Goal: Task Accomplishment & Management: Manage account settings

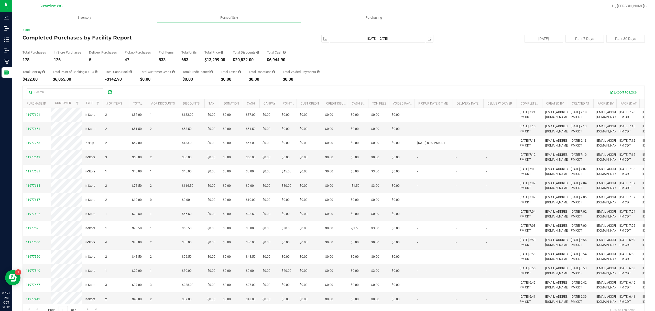
click at [270, 35] on div "[DATE] [DATE] - [DATE] [DATE]" at bounding box center [331, 39] width 211 height 8
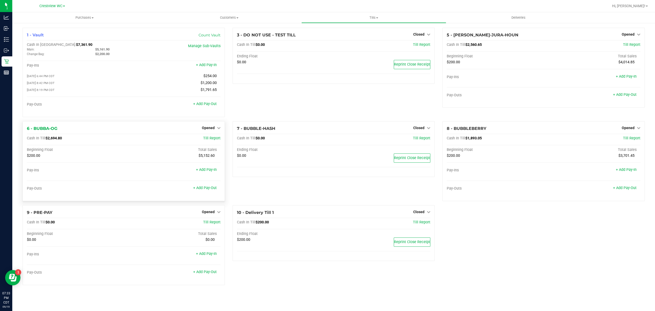
click at [210, 131] on div "Opened" at bounding box center [211, 128] width 19 height 6
click at [210, 130] on span "Opened" at bounding box center [208, 128] width 13 height 4
click at [211, 138] on link "Close Till" at bounding box center [209, 138] width 14 height 4
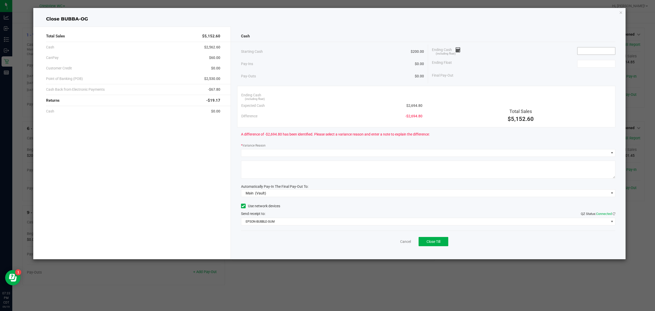
click at [604, 53] on input at bounding box center [597, 50] width 38 height 7
type input "$2,695.80"
click at [543, 64] on div "Ending Float" at bounding box center [523, 63] width 183 height 13
click at [599, 64] on input at bounding box center [597, 63] width 38 height 7
type input "200"
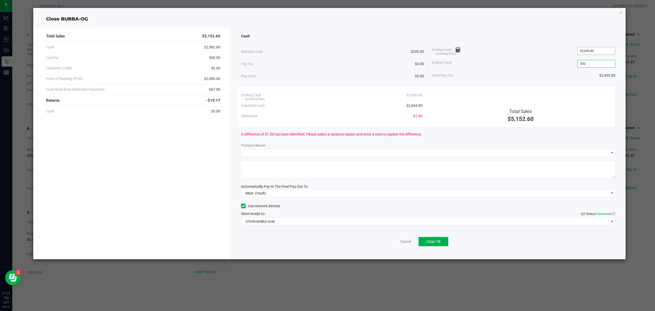
type input "2695.8"
type input "$200.00"
click at [601, 49] on input "2695.8" at bounding box center [597, 50] width 38 height 7
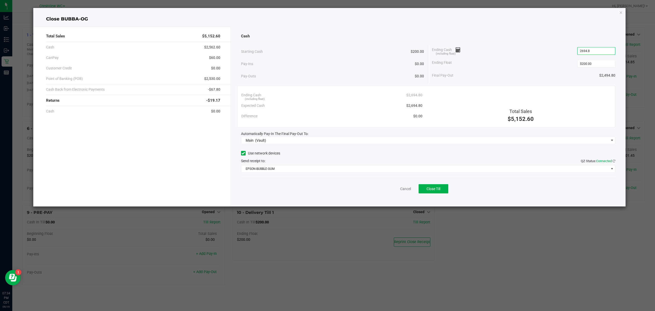
type input "$2,694.80"
click at [541, 59] on div "Ending Float $200.00" at bounding box center [523, 63] width 183 height 13
click at [439, 192] on button "Close Till" at bounding box center [434, 188] width 30 height 9
drag, startPoint x: 392, startPoint y: 187, endPoint x: 391, endPoint y: 189, distance: 2.6
click at [392, 187] on link "Dismiss" at bounding box center [394, 188] width 12 height 5
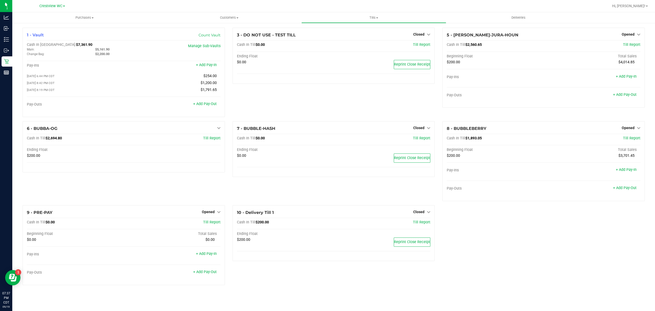
click at [538, 260] on div "1 - Vault Count Vault Cash In Vault: $7,361.90 Main: $5,161.90 Change Bag: $2,2…" at bounding box center [334, 158] width 630 height 261
click at [631, 32] on div "Opened" at bounding box center [631, 34] width 19 height 6
click at [631, 34] on span "Opened" at bounding box center [628, 34] width 13 height 4
click at [628, 46] on link "Close Till" at bounding box center [629, 45] width 14 height 4
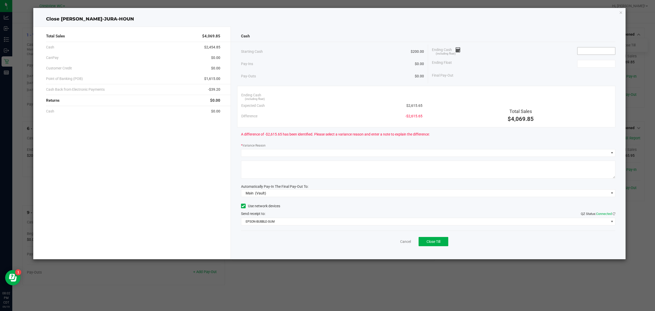
click at [584, 48] on input at bounding box center [597, 50] width 38 height 7
type input "$2,613.65"
click at [545, 52] on div "Ending Cash (including float) $2,613.65" at bounding box center [523, 51] width 183 height 13
click at [579, 66] on input at bounding box center [597, 63] width 38 height 7
type input "$200.00"
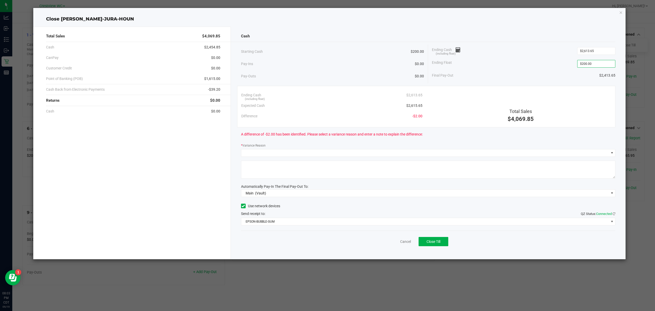
click at [280, 148] on div "* Variance Reason" at bounding box center [428, 146] width 375 height 6
click at [272, 157] on div "Cash Starting Cash $200.00 Pay-Ins $0.00 Pay-Outs $0.00 Ending Cash (including …" at bounding box center [428, 143] width 395 height 232
click at [268, 147] on div "* Variance Reason" at bounding box center [428, 146] width 375 height 6
click at [268, 154] on span at bounding box center [425, 152] width 368 height 7
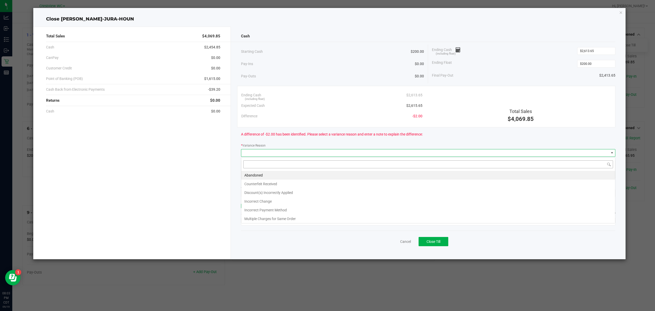
scroll to position [8, 375]
click at [272, 200] on li "Incorrect Change" at bounding box center [428, 201] width 374 height 9
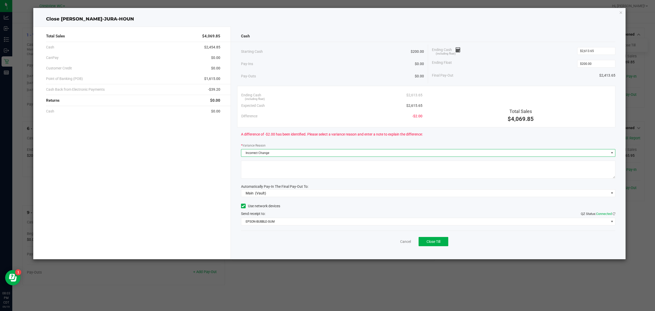
click at [268, 175] on textarea at bounding box center [428, 169] width 375 height 18
type textarea "incorrect change given"
click at [203, 166] on div "Total Sales $4,069.85 Cash $2,454.85 CanPay $0.00 Customer Credit $0.00 Point o…" at bounding box center [132, 143] width 198 height 232
click at [434, 240] on span "Close Till" at bounding box center [434, 241] width 14 height 4
drag, startPoint x: 398, startPoint y: 241, endPoint x: 363, endPoint y: 235, distance: 35.8
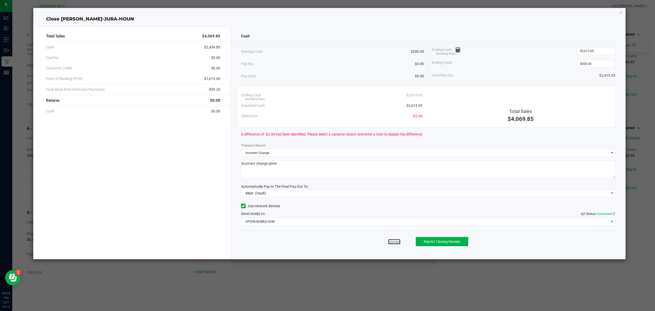
click at [398, 241] on link "Dismiss" at bounding box center [394, 241] width 12 height 5
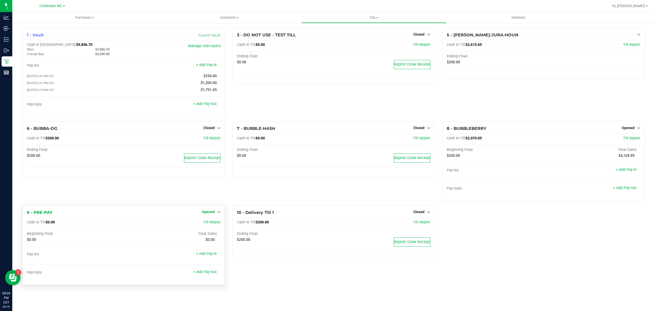
click at [218, 213] on icon at bounding box center [219, 212] width 4 height 4
click at [215, 223] on link "Close Till" at bounding box center [209, 222] width 14 height 4
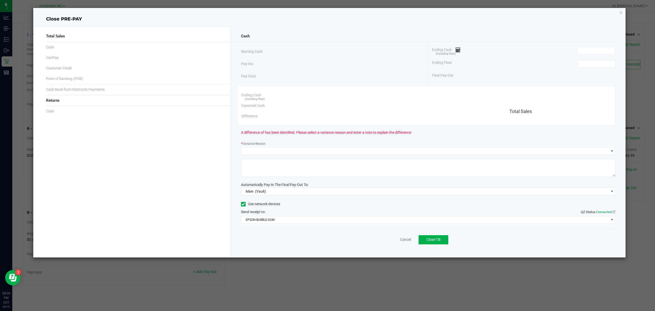
click at [604, 40] on div "Cash" at bounding box center [428, 36] width 375 height 11
click at [601, 51] on input at bounding box center [597, 50] width 38 height 7
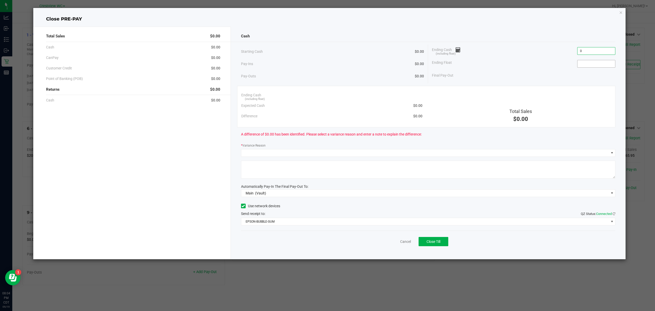
type input "$0.00"
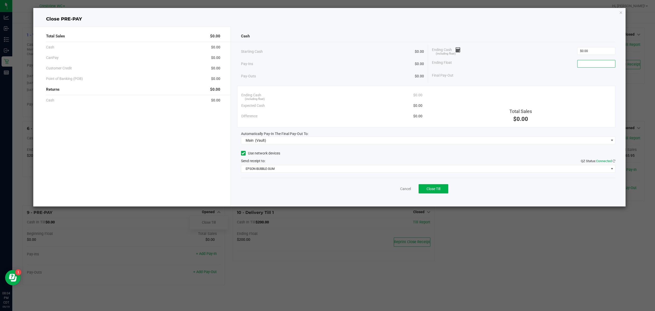
click at [599, 63] on input at bounding box center [597, 63] width 38 height 7
type input "$0.00"
click at [515, 50] on div "Ending Cash (including float) $0.00" at bounding box center [523, 51] width 183 height 13
click at [438, 191] on span "Close Till" at bounding box center [434, 189] width 14 height 4
click at [395, 188] on link "Dismiss" at bounding box center [394, 188] width 12 height 5
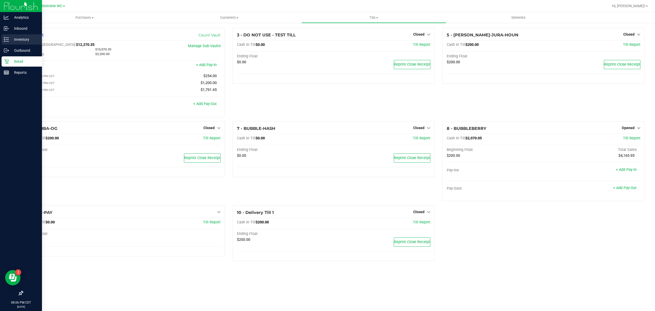
click at [4, 36] on div "Inventory" at bounding box center [22, 39] width 40 height 10
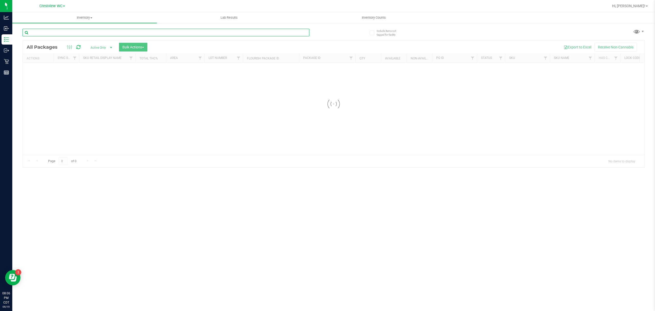
click at [59, 29] on input "text" at bounding box center [166, 33] width 287 height 8
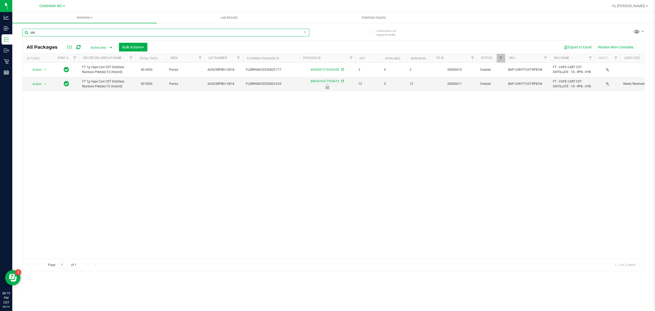
type input "rpb"
click at [181, 155] on div "Action Action Adjust qty Create package Edit attributes Global inventory Locate…" at bounding box center [334, 161] width 622 height 196
click at [306, 31] on icon at bounding box center [305, 32] width 4 height 6
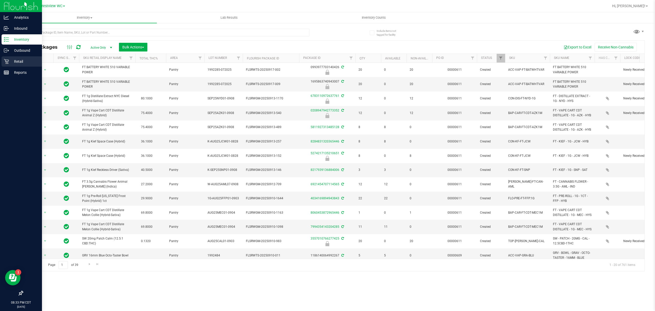
click at [9, 60] on p "Retail" at bounding box center [24, 61] width 31 height 6
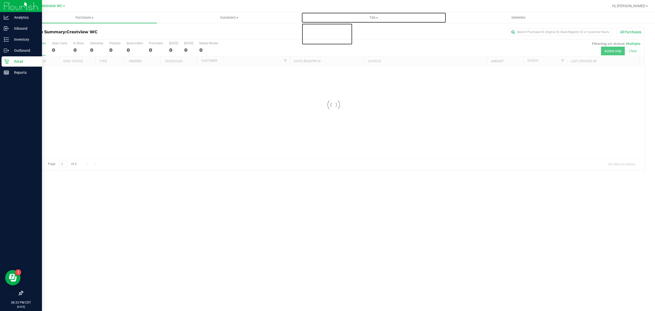
click at [363, 19] on span "Tills" at bounding box center [374, 17] width 144 height 5
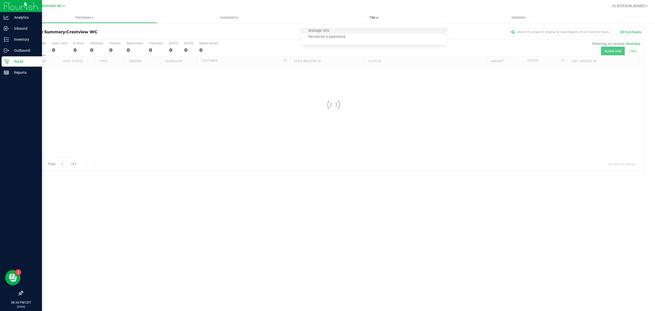
click at [362, 28] on li "Manage tills" at bounding box center [373, 31] width 145 height 6
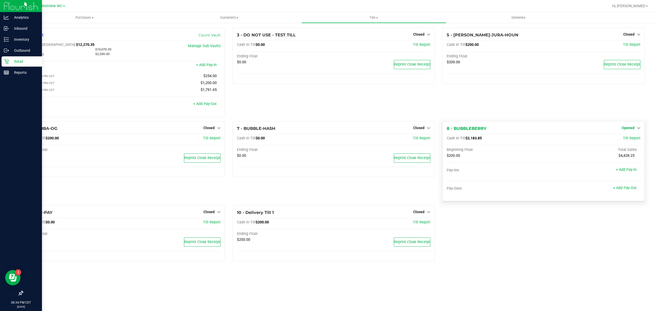
click at [634, 128] on span "Opened" at bounding box center [628, 128] width 13 height 4
click at [629, 138] on link "Close Till" at bounding box center [629, 138] width 14 height 4
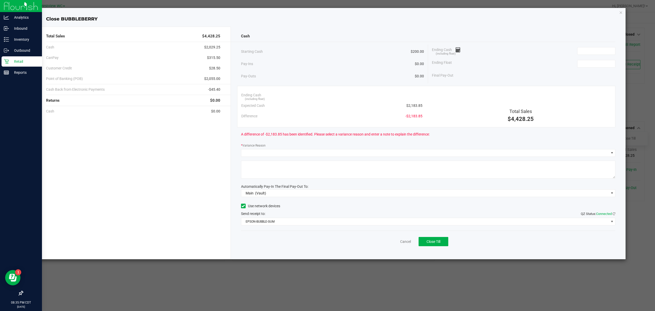
click at [597, 45] on div "Ending Cash (including float)" at bounding box center [523, 51] width 183 height 13
click at [596, 48] on input at bounding box center [597, 50] width 38 height 7
type input "$2,163.85"
click at [590, 63] on input at bounding box center [597, 63] width 38 height 7
type input "$200.00"
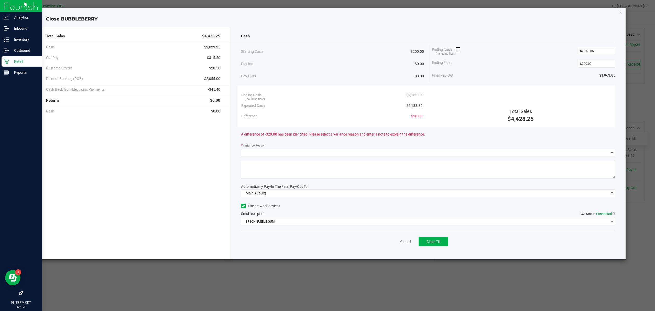
click at [269, 149] on div "* Variance Reason" at bounding box center [428, 146] width 375 height 6
click at [269, 152] on span at bounding box center [425, 152] width 368 height 7
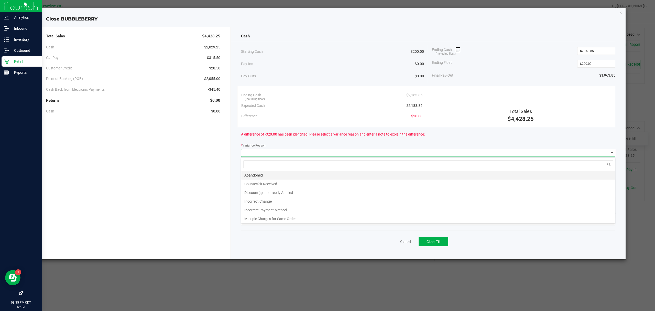
scroll to position [8, 375]
click at [268, 202] on li "Incorrect Change" at bounding box center [428, 201] width 374 height 9
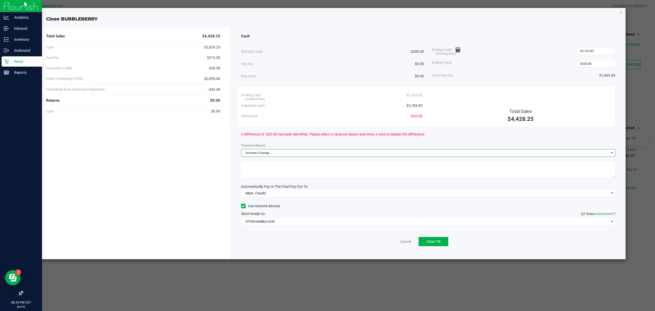
click at [270, 168] on textarea at bounding box center [428, 169] width 375 height 18
type textarea "i"
type textarea "possibly incorrect change given"
click at [133, 157] on div "Total Sales $4,428.25 Cash $2,029.25 CanPay $315.50 Customer Credit $28.50 Poin…" at bounding box center [132, 143] width 198 height 232
click at [437, 243] on span "Close Till" at bounding box center [434, 241] width 14 height 4
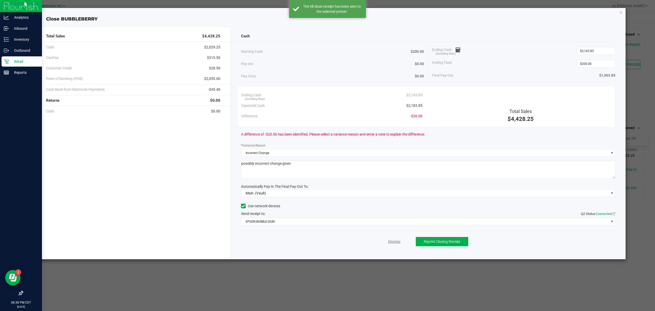
click at [394, 242] on link "Dismiss" at bounding box center [394, 241] width 12 height 5
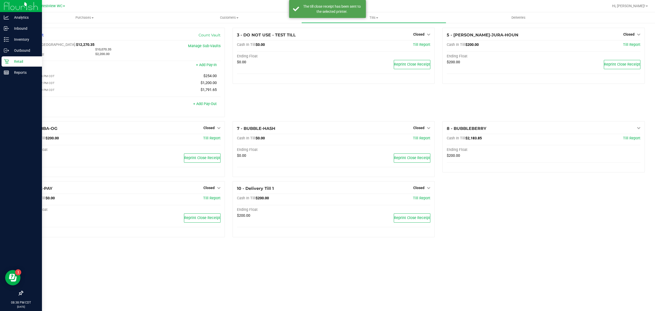
click at [494, 265] on div "Purchases Summary of purchases Fulfillment All purchases Customers All customer…" at bounding box center [333, 161] width 643 height 298
click at [14, 70] on div "1 - Vault Count Vault Cash In Vault: $14,234.20 Main: $12,034.20 Change Bag: $2…" at bounding box center [333, 135] width 643 height 224
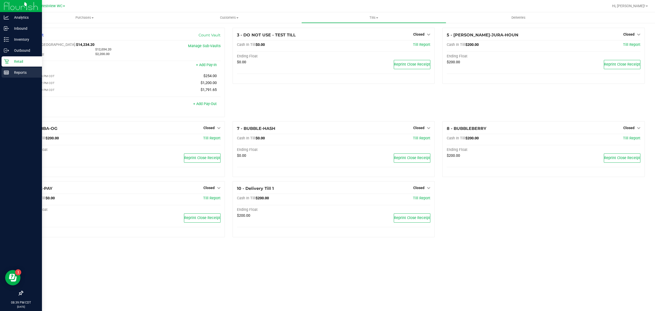
click at [7, 73] on line at bounding box center [7, 73] width 0 height 3
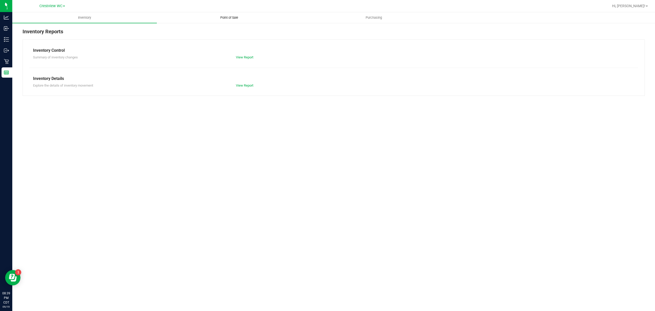
click at [229, 20] on uib-tab-heading "Point of Sale" at bounding box center [229, 18] width 144 height 10
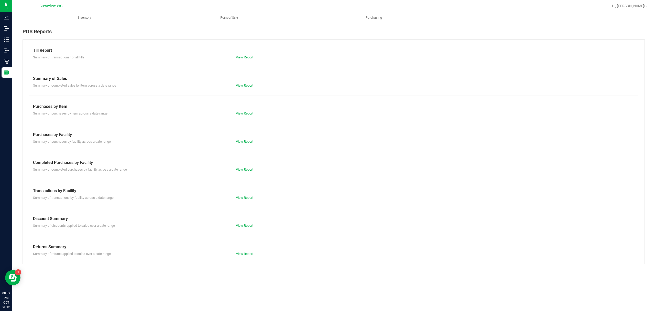
click at [247, 169] on link "View Report" at bounding box center [244, 169] width 17 height 4
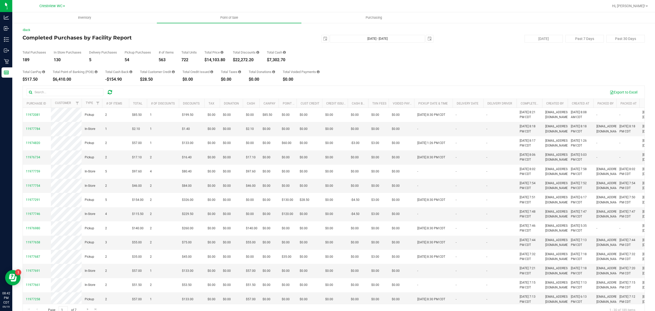
click at [298, 38] on div "2025-09-19 Sep 19, 2025 - Sep 19, 2025 2025-09-19" at bounding box center [331, 39] width 211 height 8
click at [322, 38] on span "select" at bounding box center [325, 38] width 7 height 7
click at [329, 83] on link "15" at bounding box center [330, 83] width 7 height 8
type input "2025-09-15"
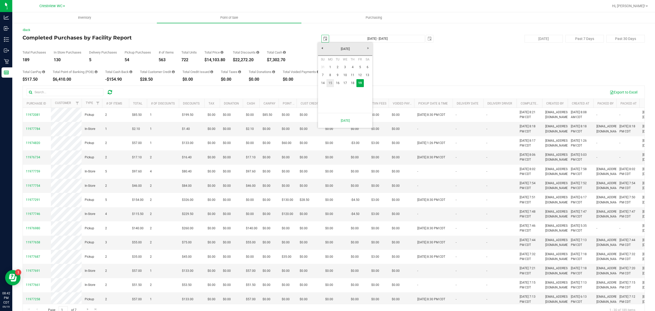
type input "Sep 15, 2025 - Sep 19, 2025"
click at [320, 42] on div "Total Purchases 692 In Store Purchases 481 Delivery Purchases 10 Pickup Purchas…" at bounding box center [334, 51] width 622 height 19
click at [323, 38] on span "select" at bounding box center [325, 39] width 4 height 4
click at [331, 68] on link "1" at bounding box center [330, 67] width 7 height 8
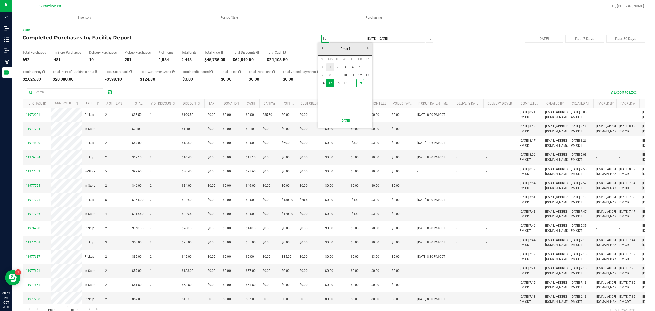
type input "2025-09-01"
type input "Sep 1, 2025 - Sep 19, 2025"
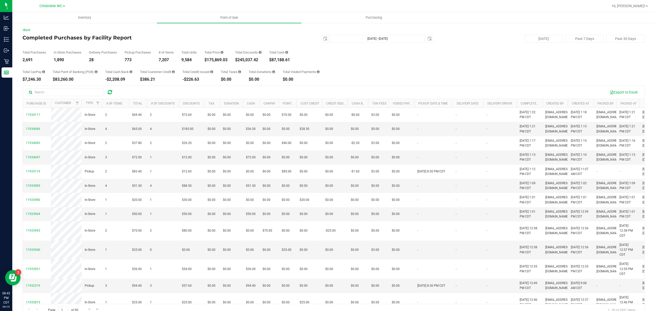
click at [296, 40] on div "2025-09-01 Sep 1, 2025 - Sep 19, 2025 2025-09-19" at bounding box center [331, 39] width 211 height 8
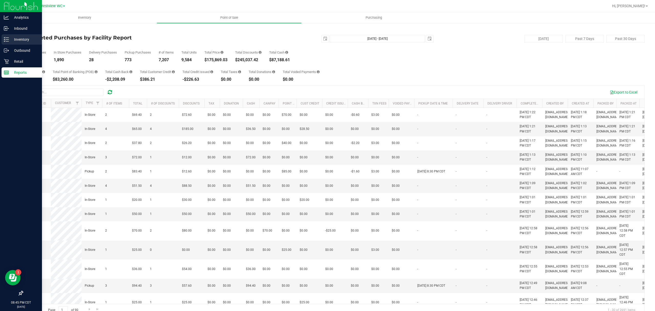
click at [8, 38] on icon at bounding box center [6, 39] width 5 height 5
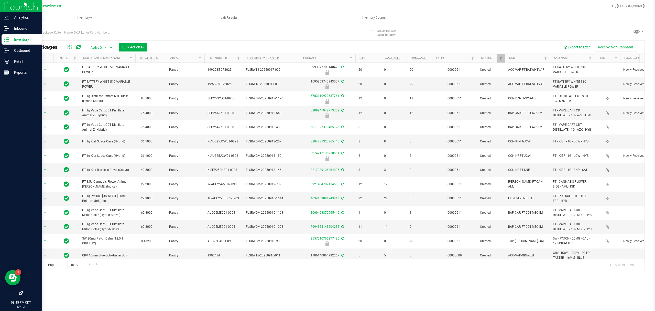
drag, startPoint x: 360, startPoint y: 9, endPoint x: 363, endPoint y: 12, distance: 4.2
click at [360, 9] on div at bounding box center [350, 6] width 517 height 10
click at [363, 14] on uib-tab-heading "Inventory Counts" at bounding box center [374, 18] width 144 height 10
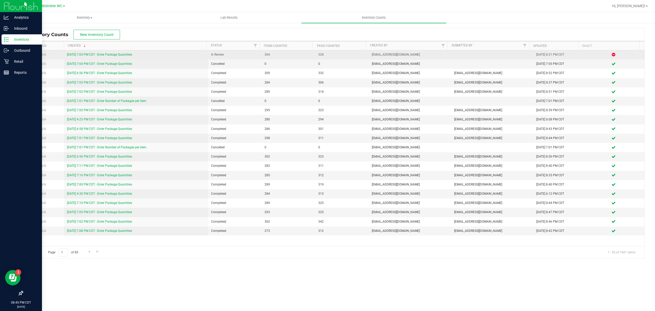
click at [88, 52] on td "9/19/25 7:05 PM CDT - Enter Package Quantities" at bounding box center [136, 54] width 144 height 9
click at [90, 56] on link "9/19/25 7:05 PM CDT - Enter Package Quantities" at bounding box center [99, 55] width 65 height 4
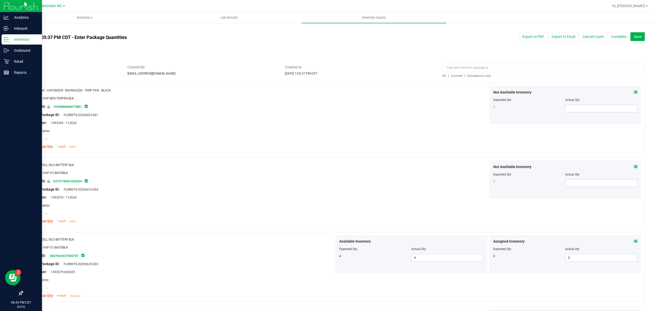
click at [478, 76] on span "Discrepancy only" at bounding box center [480, 76] width 24 height 4
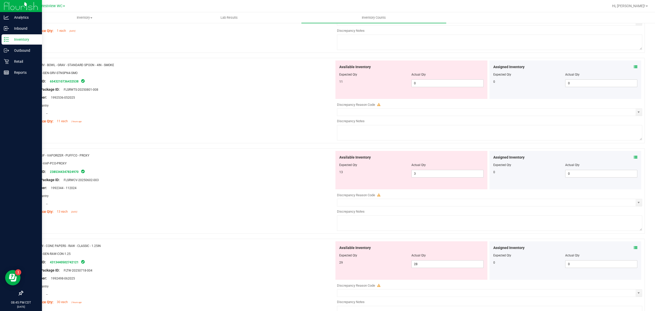
scroll to position [605, 0]
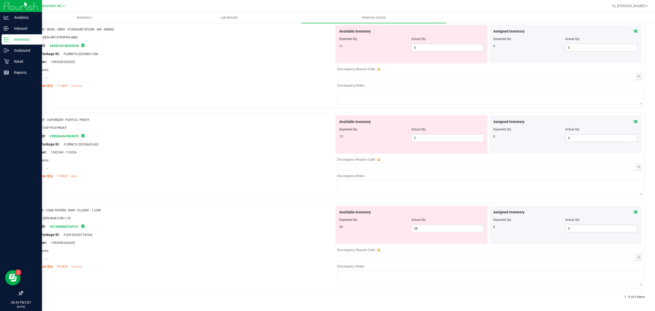
click at [634, 214] on span at bounding box center [636, 211] width 4 height 5
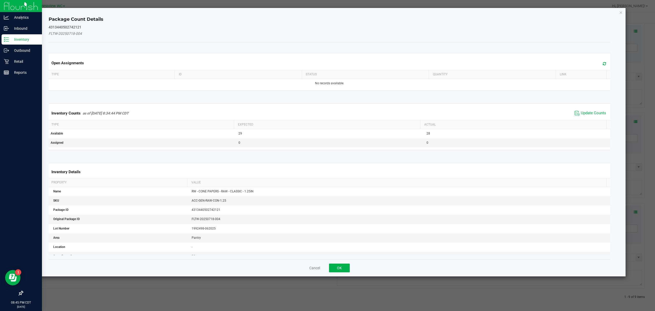
click at [577, 110] on span "Update Counts" at bounding box center [591, 113] width 34 height 8
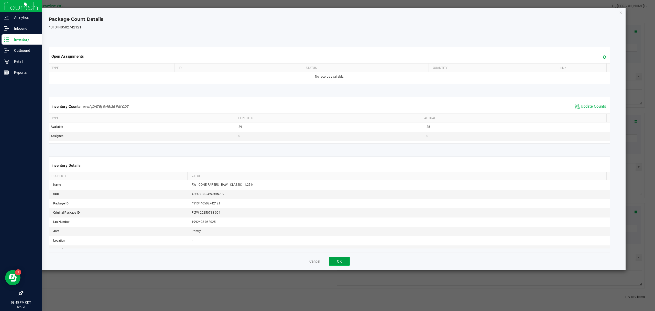
click at [340, 263] on button "OK" at bounding box center [339, 261] width 21 height 9
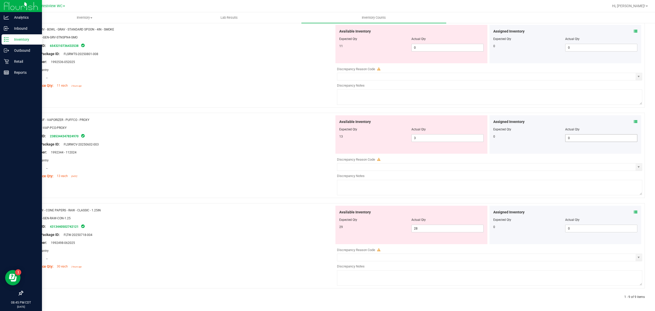
scroll to position [537, 0]
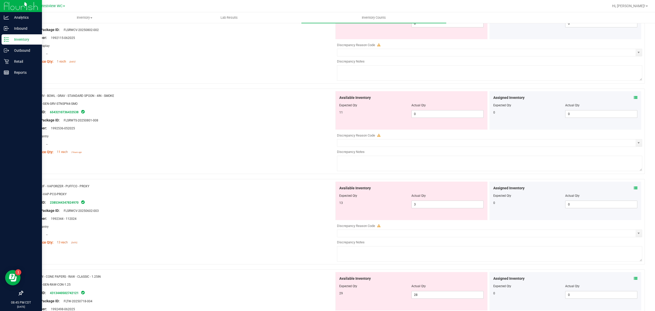
click at [634, 189] on icon at bounding box center [636, 188] width 4 height 4
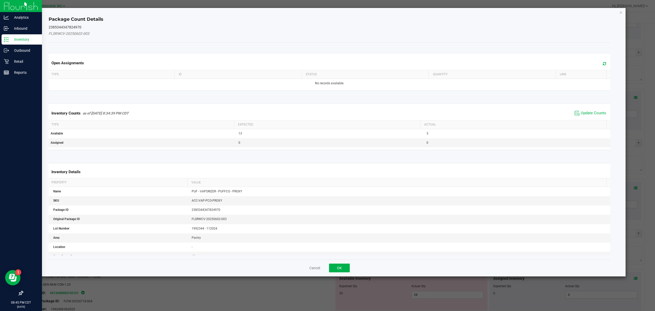
click at [594, 110] on span "Update Counts" at bounding box center [591, 113] width 34 height 8
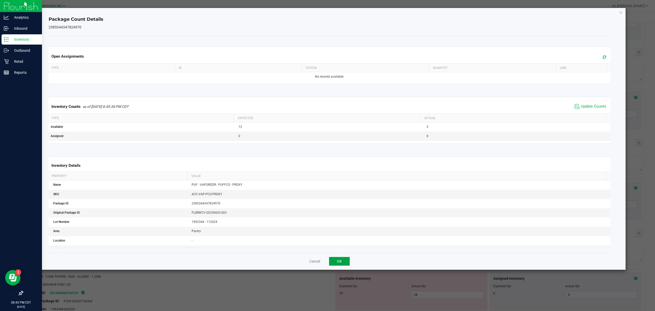
click at [336, 262] on button "OK" at bounding box center [339, 261] width 21 height 9
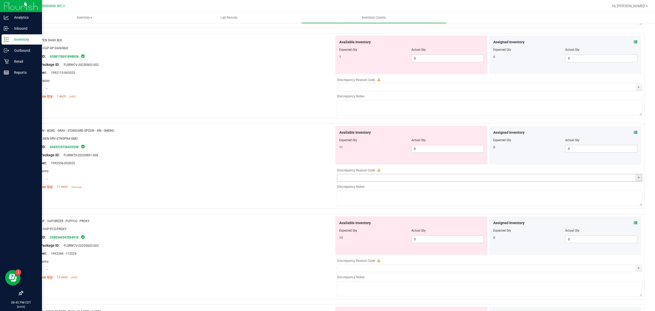
scroll to position [468, 0]
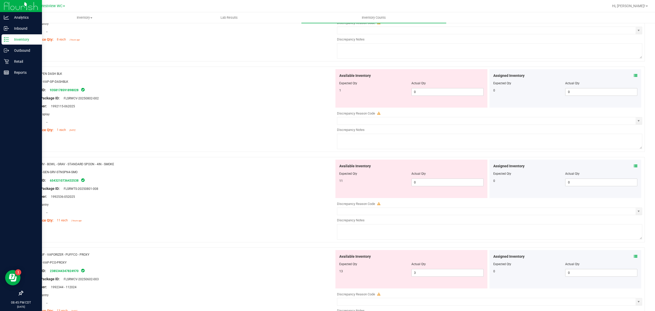
click at [634, 166] on icon at bounding box center [636, 166] width 4 height 4
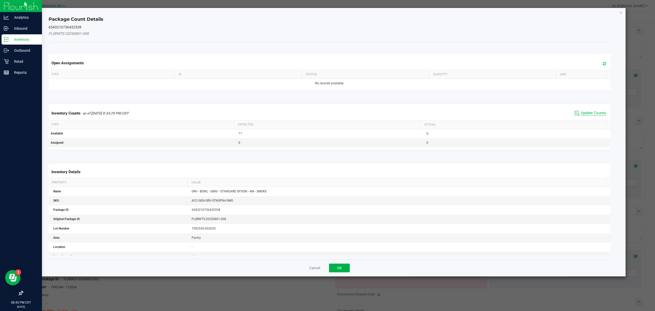
click at [585, 115] on span "Update Counts" at bounding box center [593, 113] width 25 height 5
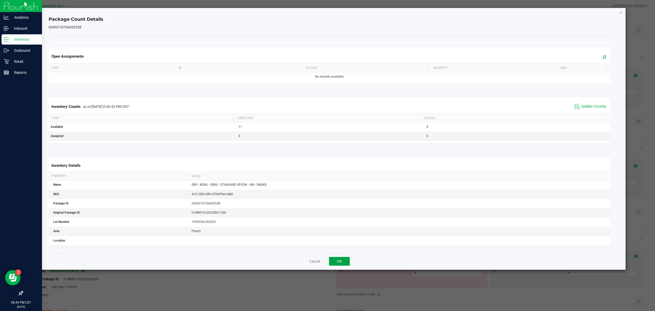
click at [339, 258] on button "OK" at bounding box center [339, 261] width 21 height 9
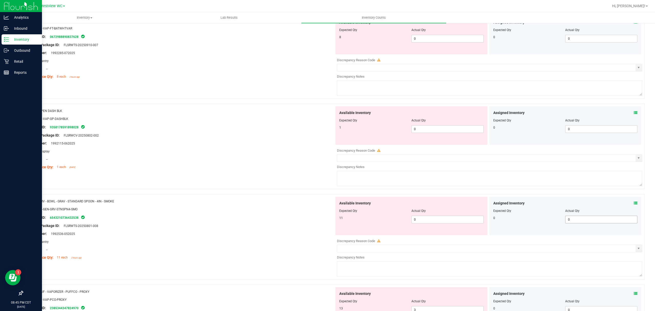
scroll to position [366, 0]
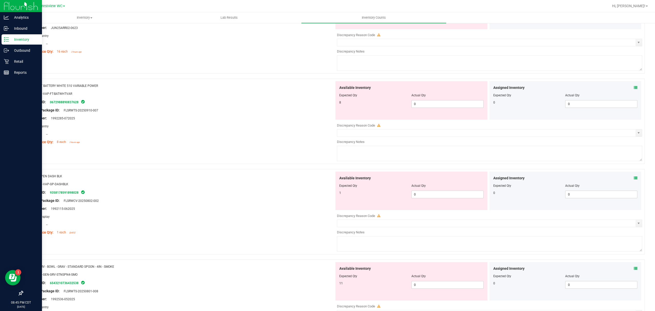
click at [634, 178] on icon at bounding box center [636, 178] width 4 height 4
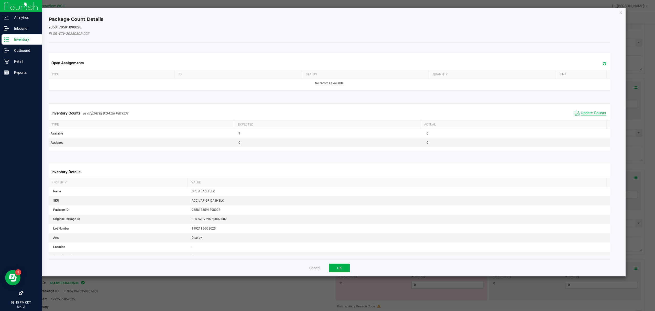
click at [584, 113] on span "Update Counts" at bounding box center [593, 113] width 25 height 5
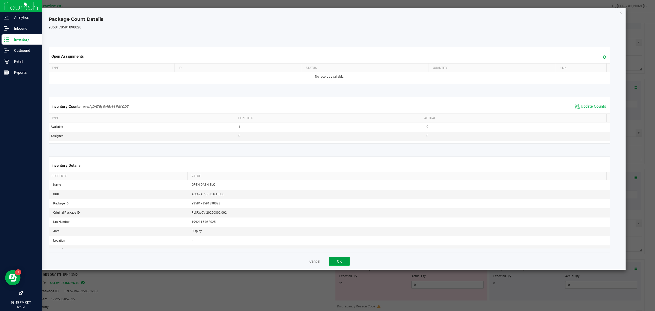
click at [340, 261] on button "OK" at bounding box center [339, 261] width 21 height 9
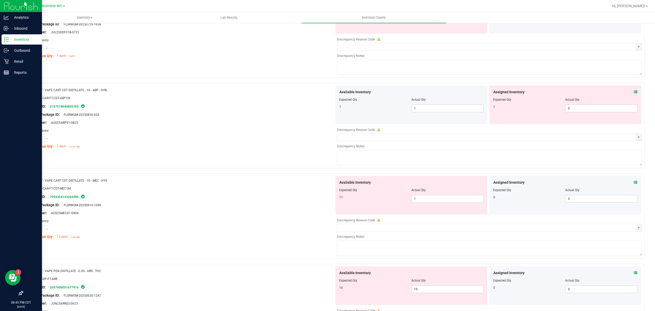
scroll to position [0, 0]
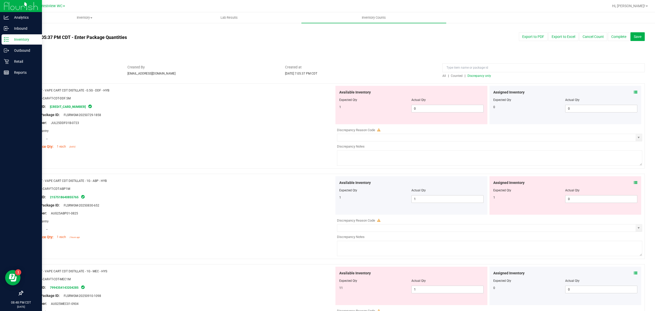
click at [484, 74] on span "Discrepancy only" at bounding box center [480, 76] width 24 height 4
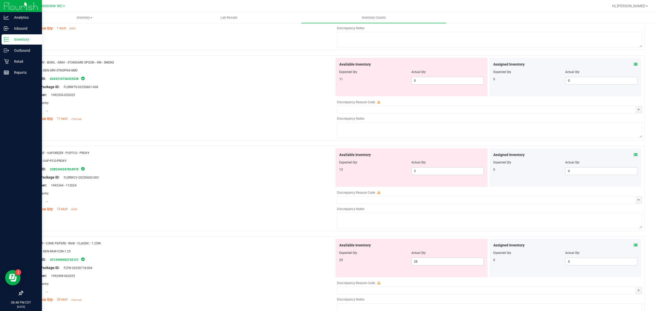
scroll to position [514, 0]
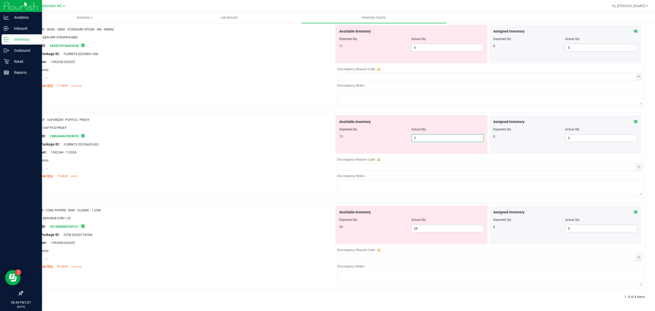
drag, startPoint x: 423, startPoint y: 138, endPoint x: 333, endPoint y: 129, distance: 90.3
click at [346, 131] on div "Available Inventory Expected Qty Actual Qty 13 3 3" at bounding box center [412, 134] width 152 height 38
type input "13"
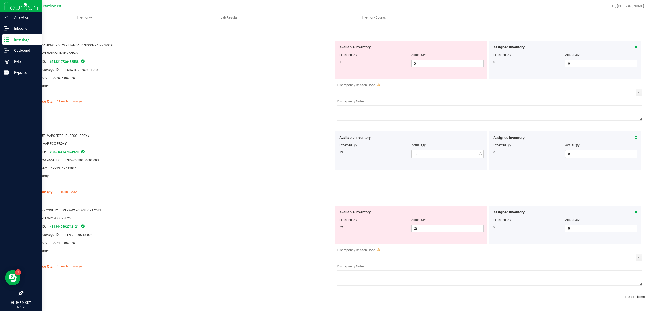
click at [288, 138] on div "Name: PUF - VAPORIZER - PUFFCO - PROXY SKU: ACC-VAP-PCO-PROXY Package ID: 23853…" at bounding box center [181, 163] width 308 height 65
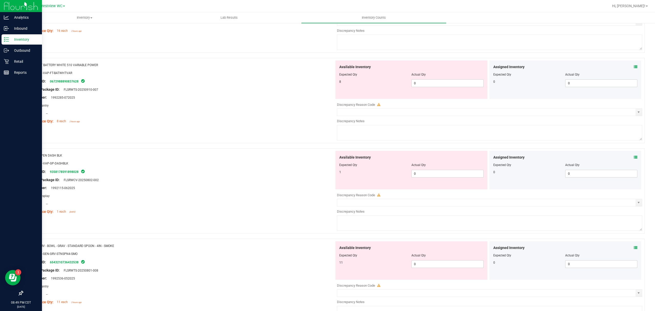
scroll to position [294, 0]
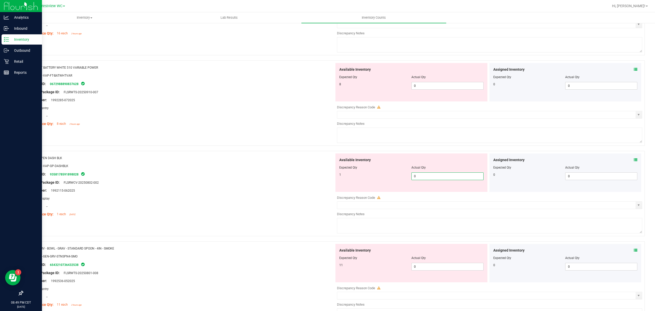
drag, startPoint x: 431, startPoint y: 177, endPoint x: 334, endPoint y: 169, distance: 97.8
click at [356, 172] on div "Available Inventory Expected Qty Actual Qty 1 0 0" at bounding box center [412, 172] width 152 height 38
click at [290, 179] on div at bounding box center [181, 178] width 308 height 3
click at [339, 177] on div "1 0 0" at bounding box center [411, 176] width 144 height 8
type input "1"
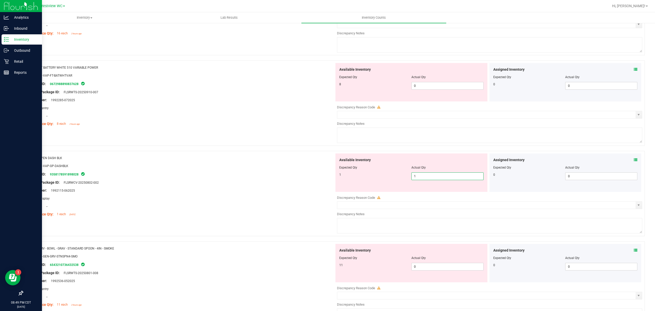
type input "1"
click at [233, 193] on div "Lot Number: 1992115-062025" at bounding box center [181, 190] width 308 height 5
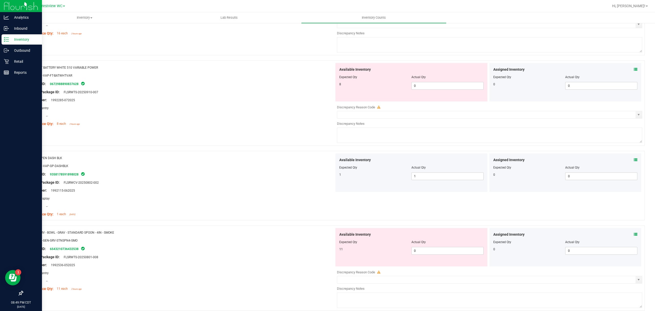
scroll to position [225, 0]
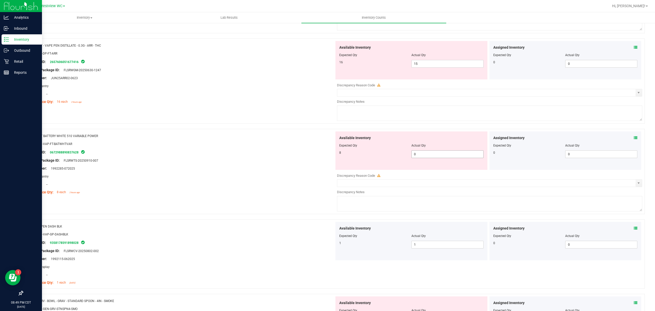
drag, startPoint x: 420, startPoint y: 155, endPoint x: 353, endPoint y: 156, distance: 67.1
click at [386, 156] on div "8 0 0" at bounding box center [411, 154] width 144 height 8
type input "8"
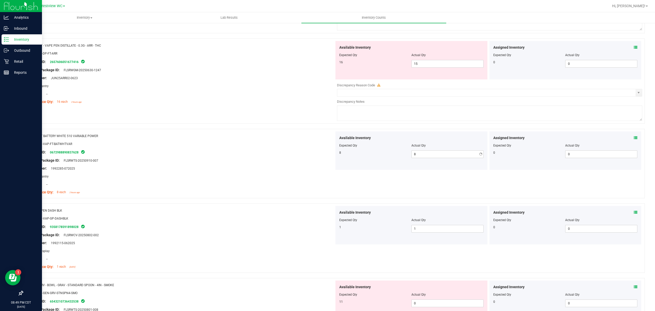
click at [250, 158] on div at bounding box center [181, 156] width 308 height 3
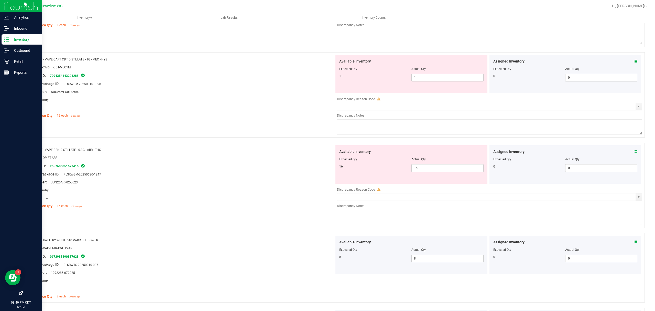
scroll to position [21, 0]
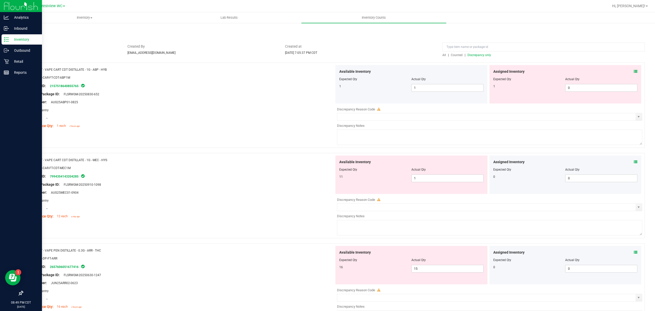
click at [478, 54] on span "Discrepancy only" at bounding box center [480, 55] width 24 height 4
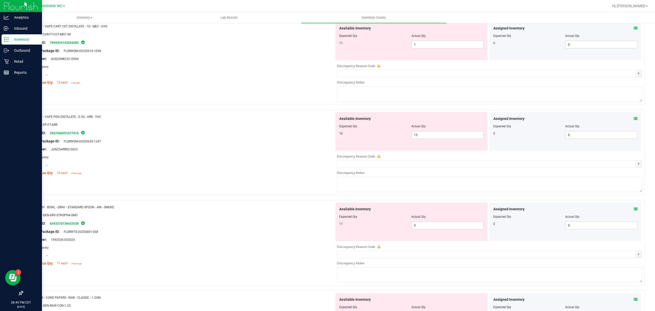
scroll to position [152, 0]
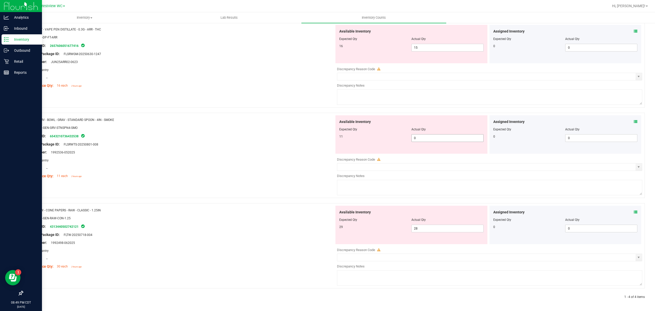
click at [327, 136] on div "Name: GRV - BOWL - GRAV - STANDARD SPOON - 4IN - SMOKE SKU: ACC-GEN-GRV-STNSPN4…" at bounding box center [334, 155] width 622 height 85
drag, startPoint x: 119, startPoint y: 117, endPoint x: 40, endPoint y: 121, distance: 78.9
click at [40, 121] on div "Name: GRV - BOWL - GRAV - STANDARD SPOON - 4IN - SMOKE" at bounding box center [181, 119] width 308 height 5
copy span "GRV - BOWL - GRAV - STANDARD SPOON - 4IN - SMOKE"
drag, startPoint x: 409, startPoint y: 134, endPoint x: 391, endPoint y: 130, distance: 19.4
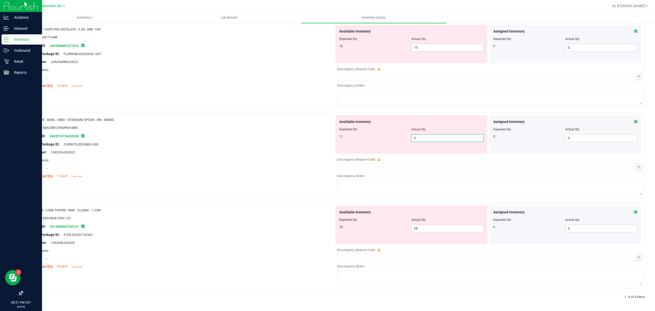
click at [400, 133] on div "Available Inventory Expected Qty Actual Qty 11 0 0" at bounding box center [412, 134] width 152 height 38
type input "11"
click at [308, 128] on div "Name: GRV - BOWL - GRAV - STANDARD SPOON - 4IN - SMOKE SKU: ACC-GEN-GRV-STNSPN4…" at bounding box center [334, 155] width 622 height 85
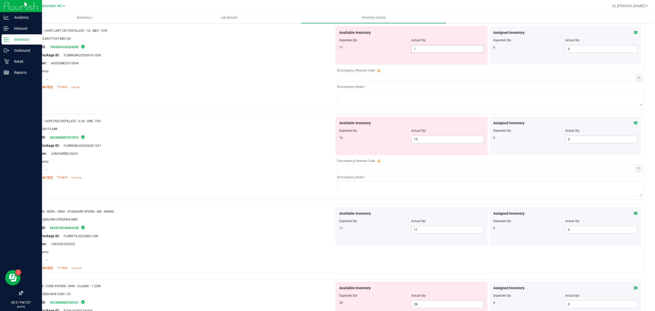
scroll to position [0, 0]
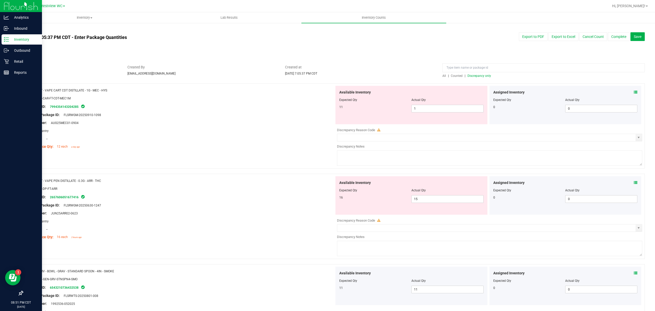
click at [476, 78] on div at bounding box center [334, 80] width 622 height 5
click at [476, 73] on div "All | Counted | Discrepancy only" at bounding box center [543, 75] width 202 height 5
click at [476, 76] on span "Discrepancy only" at bounding box center [480, 76] width 24 height 4
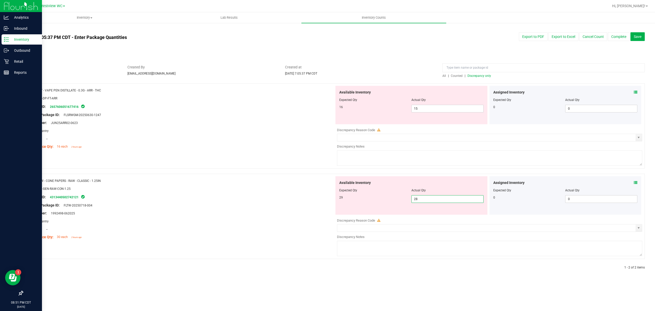
drag, startPoint x: 435, startPoint y: 199, endPoint x: 193, endPoint y: 192, distance: 242.2
click at [285, 199] on div "Name: RW - CONE PAPERS - RAW - CLASSIC - 1.25IN SKU: ACC-GEN-RAW-CON-1.25 Packa…" at bounding box center [334, 216] width 622 height 85
type input "29"
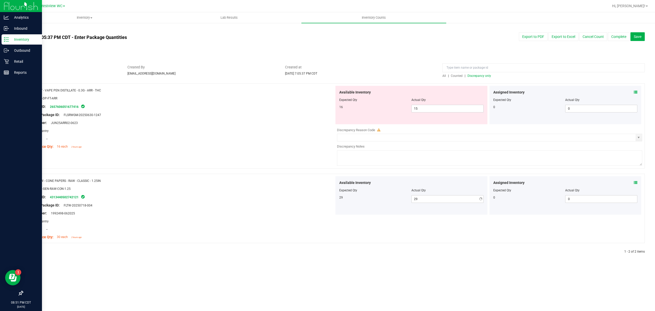
click at [207, 192] on div at bounding box center [181, 192] width 308 height 3
drag, startPoint x: 475, startPoint y: 77, endPoint x: 402, endPoint y: 116, distance: 82.5
click at [475, 77] on span "Discrepancy only" at bounding box center [480, 76] width 24 height 4
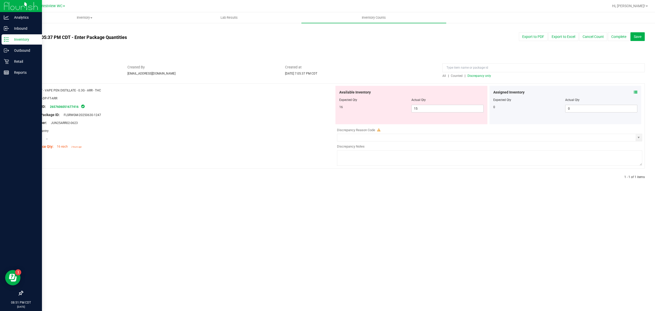
click at [635, 91] on icon at bounding box center [636, 92] width 4 height 4
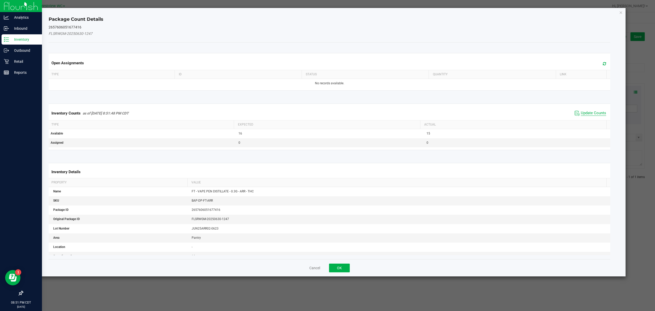
click at [591, 114] on span "Update Counts" at bounding box center [593, 113] width 25 height 5
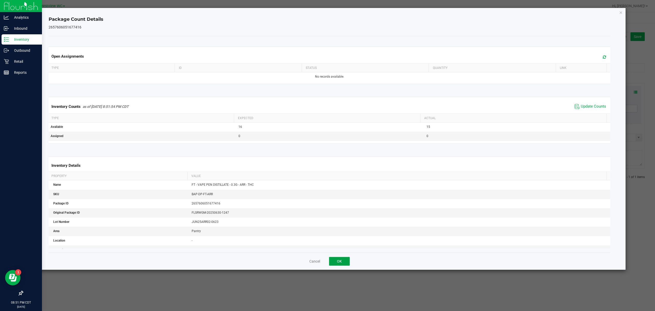
click at [342, 263] on button "OK" at bounding box center [339, 261] width 21 height 9
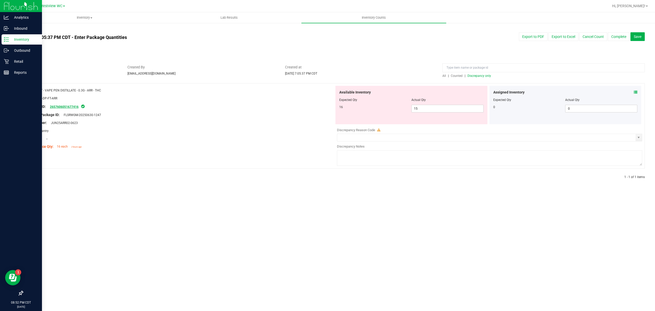
click at [55, 107] on link "2657606051677416" at bounding box center [64, 107] width 29 height 4
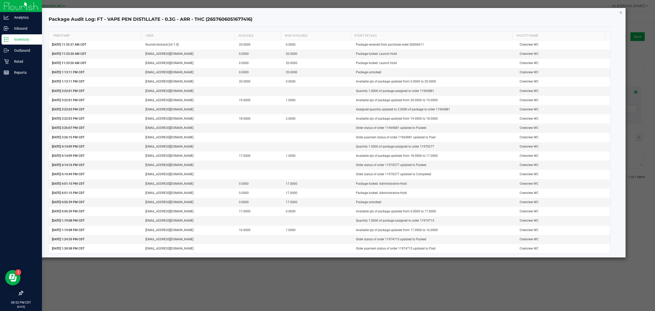
click at [620, 12] on icon "button" at bounding box center [621, 12] width 4 height 6
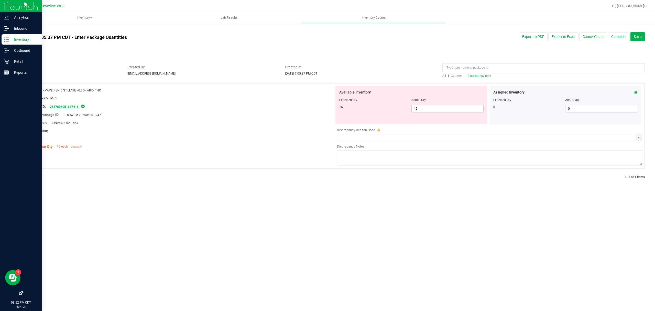
click at [70, 107] on link "2657606051677416" at bounding box center [64, 107] width 29 height 4
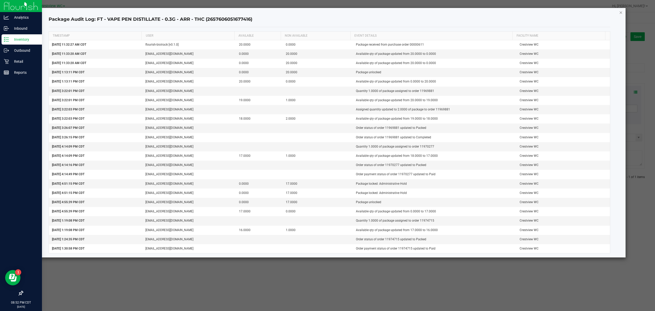
click at [620, 12] on icon "button" at bounding box center [621, 12] width 4 height 6
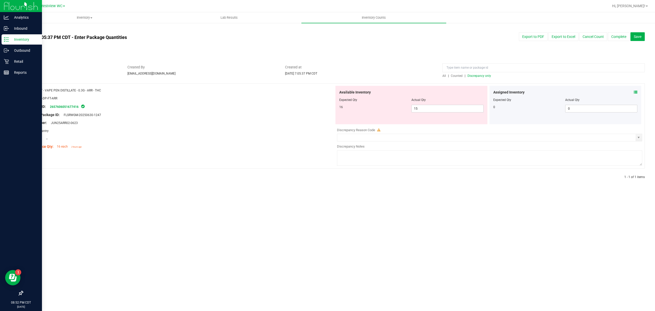
drag, startPoint x: 85, startPoint y: 89, endPoint x: 40, endPoint y: 87, distance: 45.1
click at [40, 87] on div "Name: FT - VAPE PEN DISTILLATE - 0.3G - ARR - THC SKU: BAP-DP-FT-ARR Package ID…" at bounding box center [181, 118] width 308 height 65
copy span "FT - VAPE PEN DISTILLATE - 0.3G - ARR - THC"
click at [637, 136] on span "select" at bounding box center [639, 137] width 4 height 4
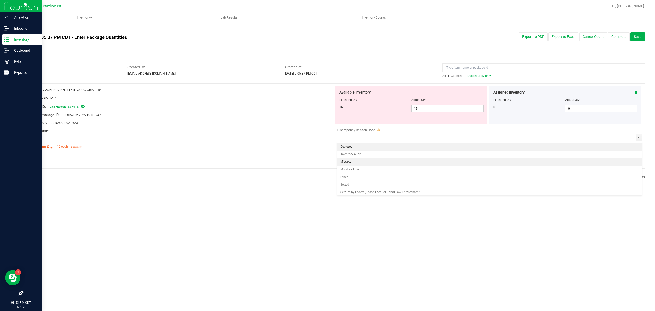
click at [361, 162] on li "Mistake" at bounding box center [489, 162] width 305 height 8
type input "Mistake"
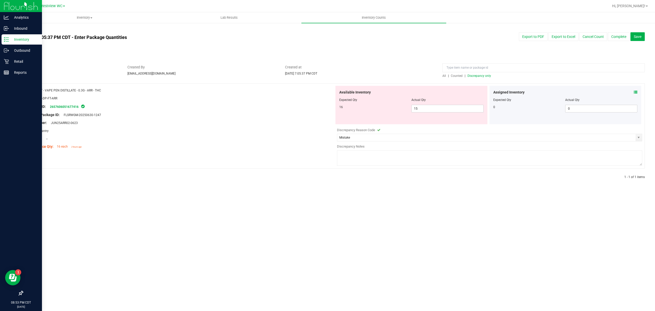
click at [361, 159] on textarea at bounding box center [489, 157] width 305 height 15
type textarea "POS order processing, system glitch/glitch"
click at [250, 139] on div "Location: --" at bounding box center [181, 138] width 308 height 5
drag, startPoint x: 26, startPoint y: 107, endPoint x: 79, endPoint y: 106, distance: 53.5
click at [79, 106] on div "Name: FT - VAPE PEN DISTILLATE - 0.3G - ARR - THC SKU: BAP-DP-FT-ARR Package ID…" at bounding box center [334, 125] width 622 height 85
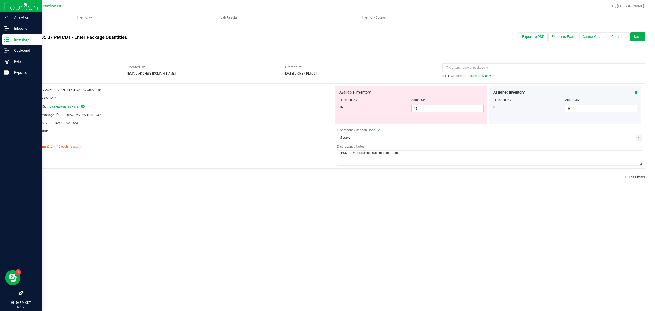
copy div "Package ID: 2657606051677416"
drag, startPoint x: 26, startPoint y: 123, endPoint x: 95, endPoint y: 125, distance: 69.4
click at [95, 125] on div "Name: FT - VAPE PEN DISTILLATE - 0.3G - ARR - THC SKU: BAP-DP-FT-ARR Package ID…" at bounding box center [334, 125] width 622 height 85
copy div "Lot Number: JUN25ARR02-0623"
drag, startPoint x: 102, startPoint y: 138, endPoint x: 96, endPoint y: 134, distance: 6.2
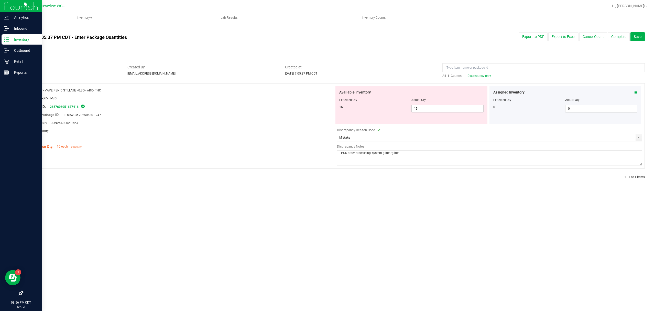
click at [102, 138] on div "Location: --" at bounding box center [181, 138] width 308 height 5
drag, startPoint x: 89, startPoint y: 124, endPoint x: 52, endPoint y: 124, distance: 36.3
click at [52, 124] on div "Lot Number: JUN25ARR02-0623" at bounding box center [181, 122] width 308 height 5
copy span "JUN25ARR02-0623"
click at [176, 158] on div "Name: FT - VAPE PEN DISTILLATE - 0.3G - ARR - THC SKU: BAP-DP-FT-ARR Package ID…" at bounding box center [334, 125] width 622 height 85
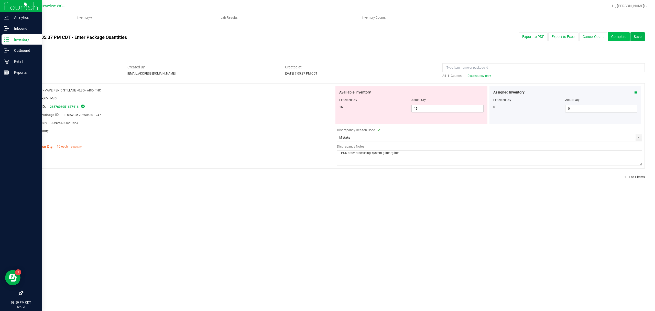
click at [620, 34] on button "Complete" at bounding box center [619, 36] width 22 height 9
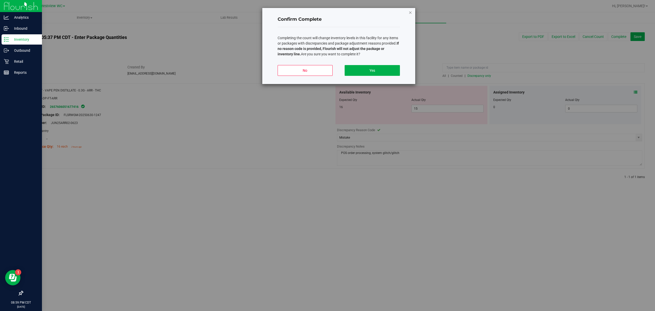
click at [411, 12] on icon "button" at bounding box center [411, 12] width 4 height 6
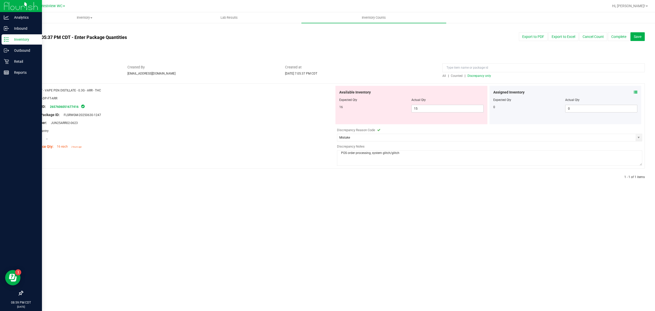
click at [116, 98] on div "SKU: BAP-DP-FT-ARR" at bounding box center [181, 97] width 308 height 5
drag, startPoint x: 26, startPoint y: 106, endPoint x: 77, endPoint y: 110, distance: 51.3
click at [77, 110] on div "Name: FT - VAPE PEN DISTILLATE - 0.3G - ARR - THC SKU: BAP-DP-FT-ARR Package ID…" at bounding box center [334, 125] width 622 height 85
copy div "Package ID: 265760605167741"
click at [104, 107] on div "Package ID: 2657606051677416" at bounding box center [181, 106] width 308 height 6
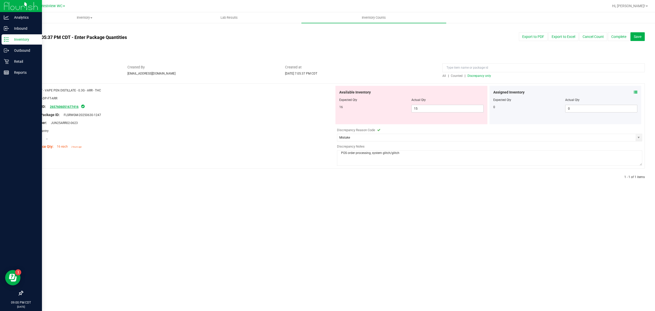
drag, startPoint x: 27, startPoint y: 104, endPoint x: 79, endPoint y: 109, distance: 52.4
click at [79, 109] on div "Package ID: 2657606051677416" at bounding box center [181, 106] width 308 height 6
copy div "Package ID: 2657606051677416"
click at [611, 32] on button "Complete" at bounding box center [619, 36] width 22 height 9
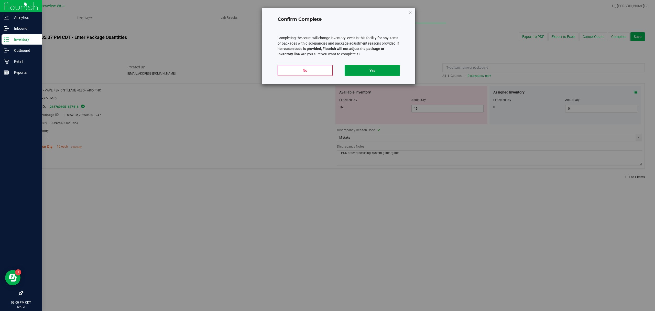
click at [387, 68] on button "Yes" at bounding box center [372, 70] width 55 height 11
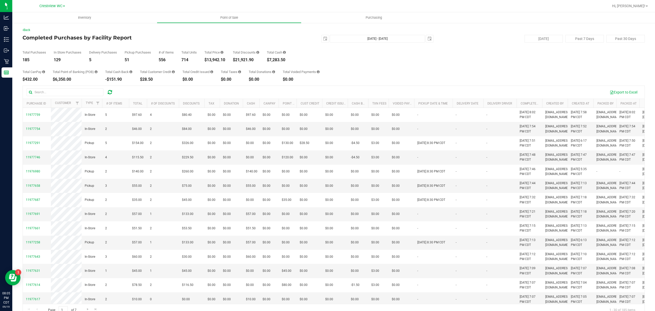
click at [273, 42] on div "Total Purchases 185 In Store Purchases 129 Delivery Purchases 5 Pickup Purchase…" at bounding box center [334, 51] width 622 height 19
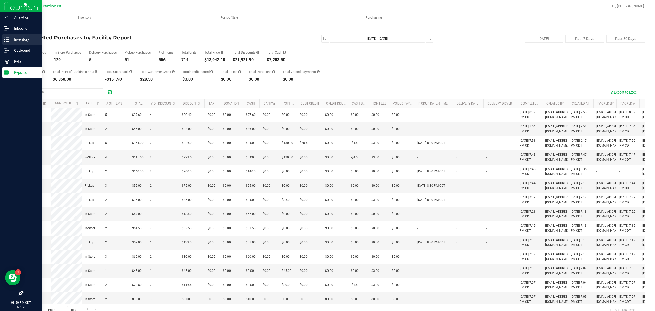
click at [9, 38] on p "Inventory" at bounding box center [24, 39] width 31 height 6
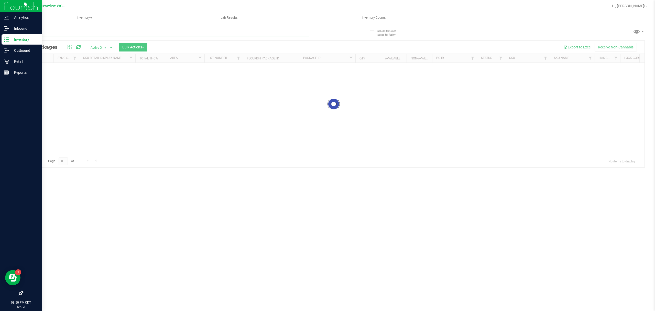
click at [60, 34] on input "text" at bounding box center [166, 33] width 287 height 8
paste input "GRV - BOWL - GRAV - STANDARD SPOON - 4IN - SMOKE"
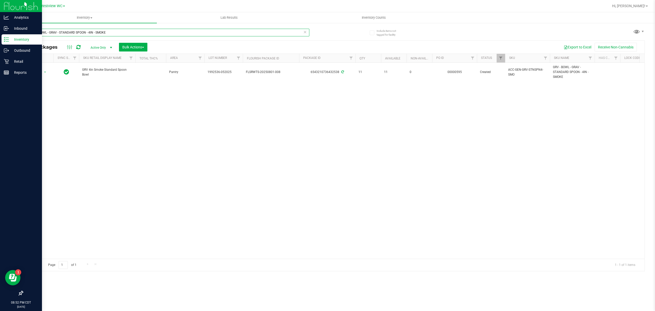
drag, startPoint x: 113, startPoint y: 30, endPoint x: 0, endPoint y: 40, distance: 113.6
click at [0, 40] on div "Analytics Inbound Inventory Outbound Retail Reports 08:52 PM CDT [DATE] 09/19 C…" at bounding box center [327, 155] width 655 height 311
paste input "FT - VAPE PEN DISTILLATE - 0.3G - ARR - THC"
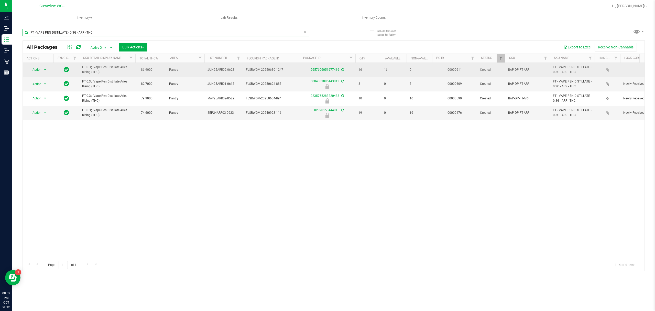
type input "FT - VAPE PEN DISTILLATE - 0.3G - ARR - THC"
click at [45, 70] on span "select" at bounding box center [45, 70] width 4 height 4
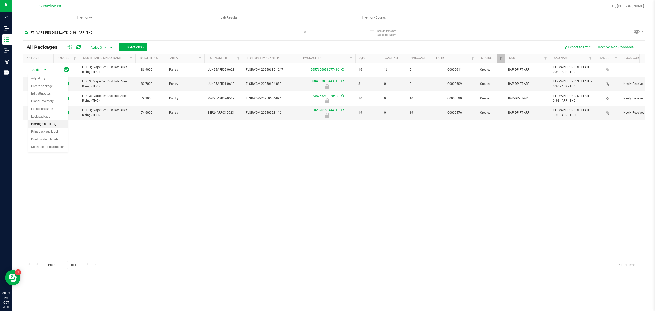
click at [54, 124] on li "Package audit log" at bounding box center [48, 124] width 40 height 8
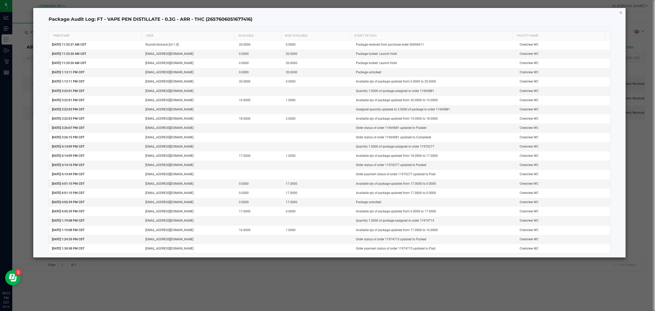
click at [621, 13] on icon "button" at bounding box center [621, 12] width 4 height 6
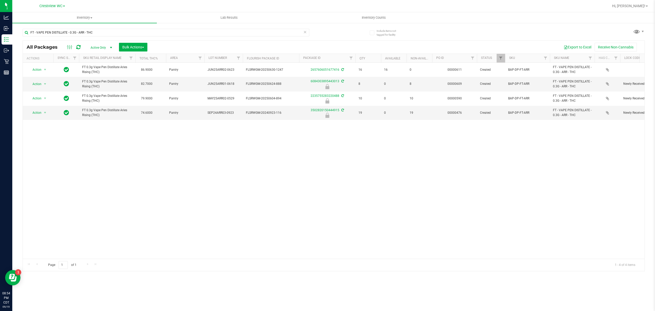
click at [304, 30] on icon at bounding box center [305, 32] width 4 height 6
